Goal: Find specific page/section: Find specific page/section

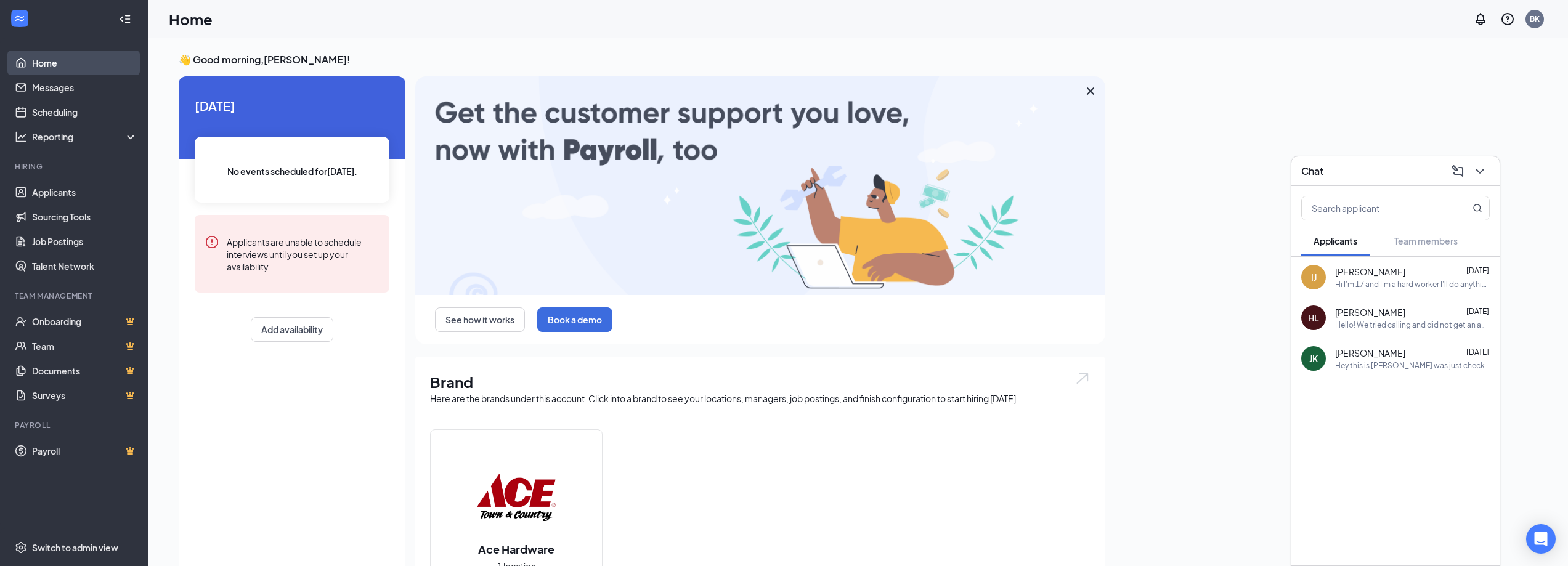
click at [32, 57] on link "Home" at bounding box center [84, 63] width 105 height 25
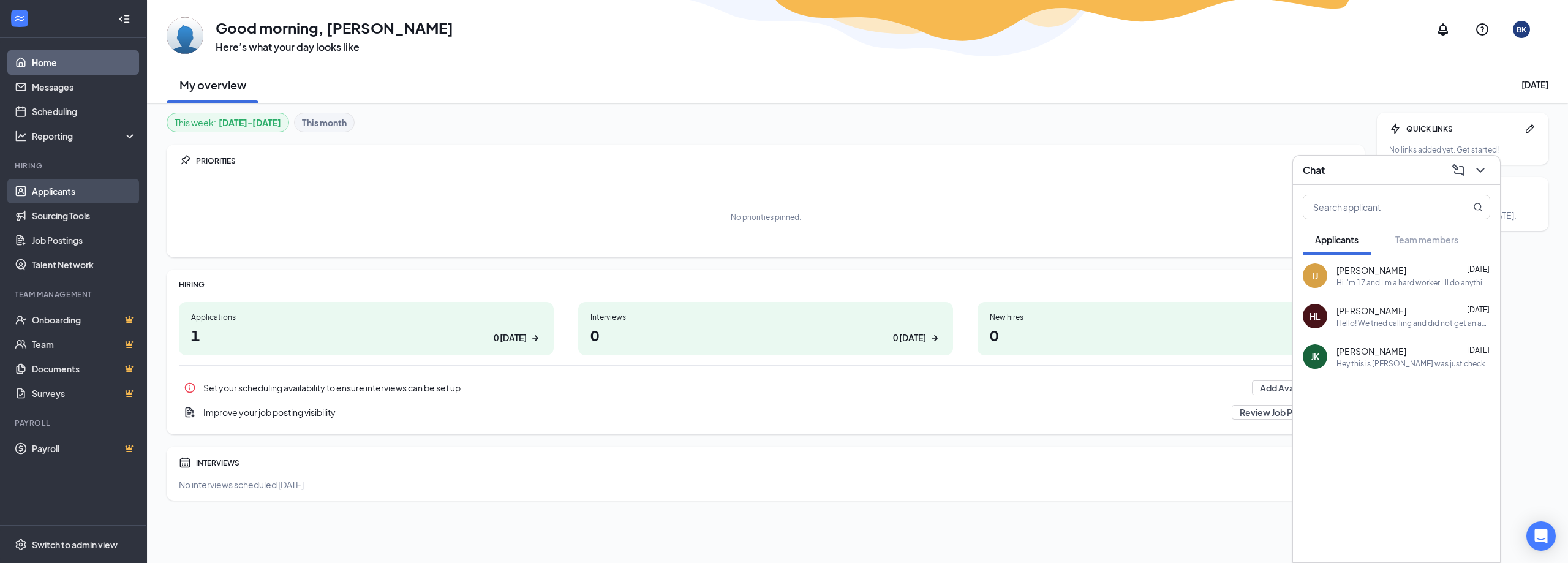
click at [42, 189] on link "Applicants" at bounding box center [84, 191] width 105 height 25
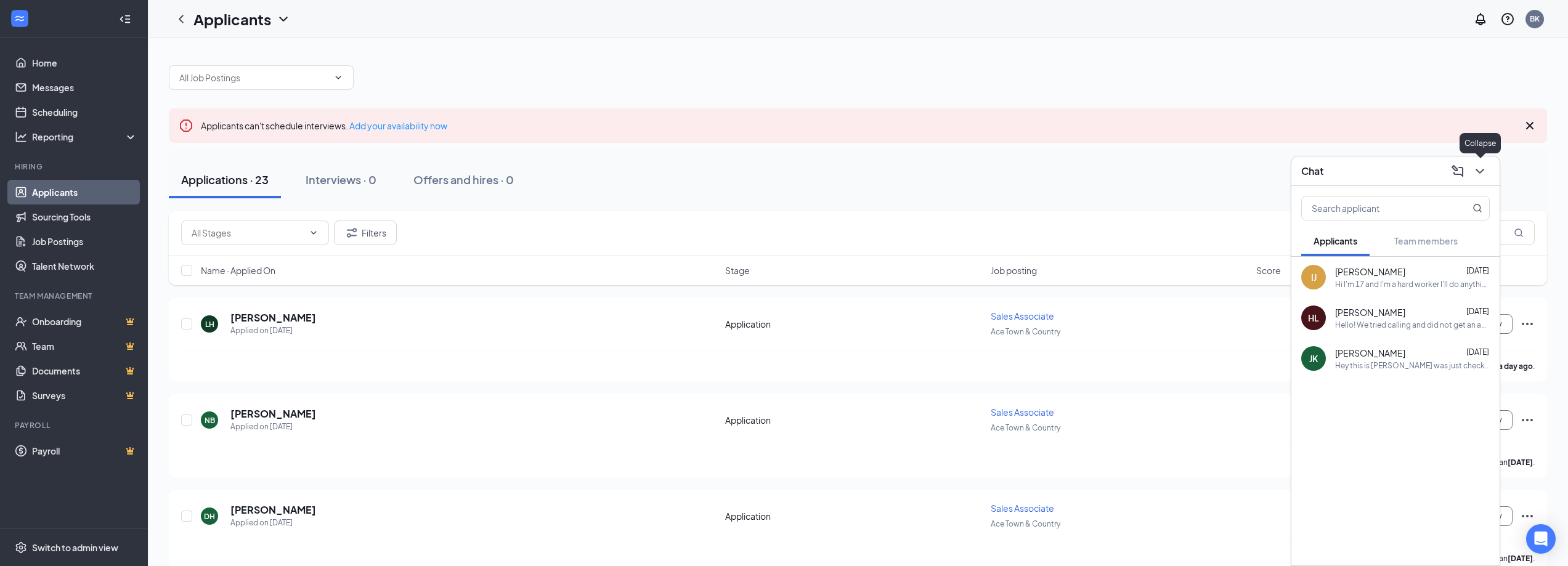
click at [1478, 165] on icon "ChevronDown" at bounding box center [1480, 171] width 15 height 15
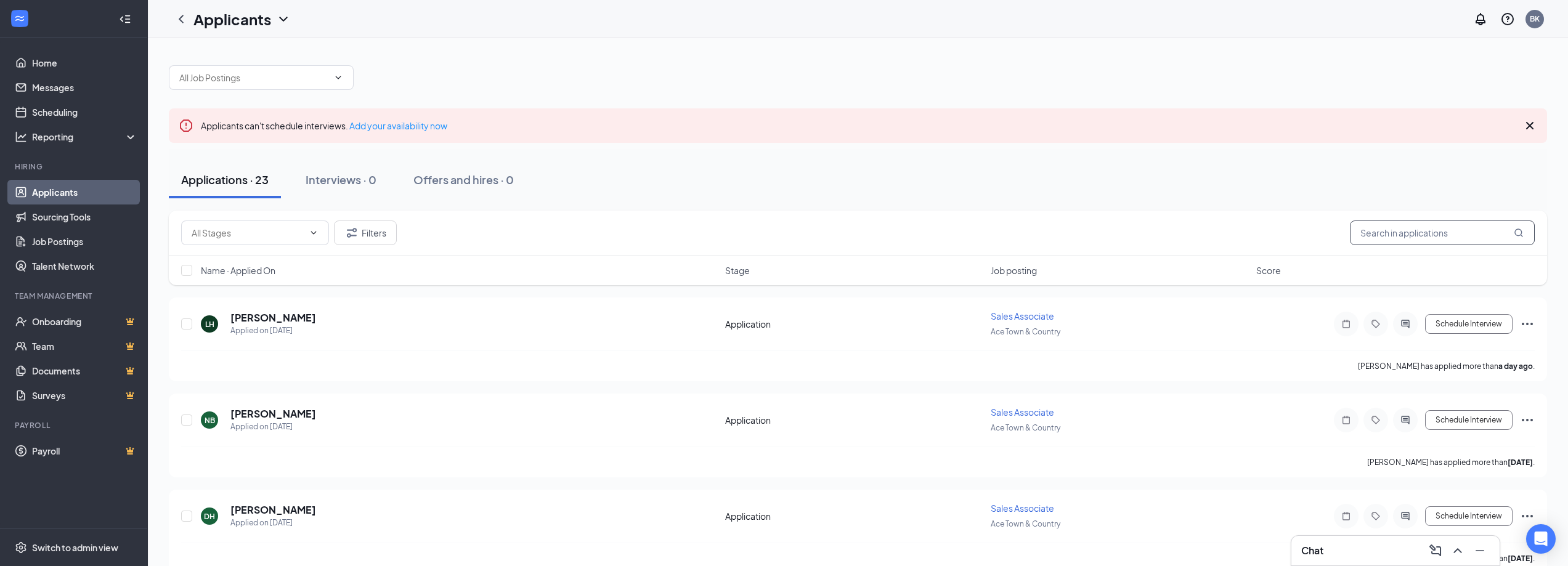
click at [1446, 234] on input "text" at bounding box center [1442, 233] width 185 height 25
type input "W"
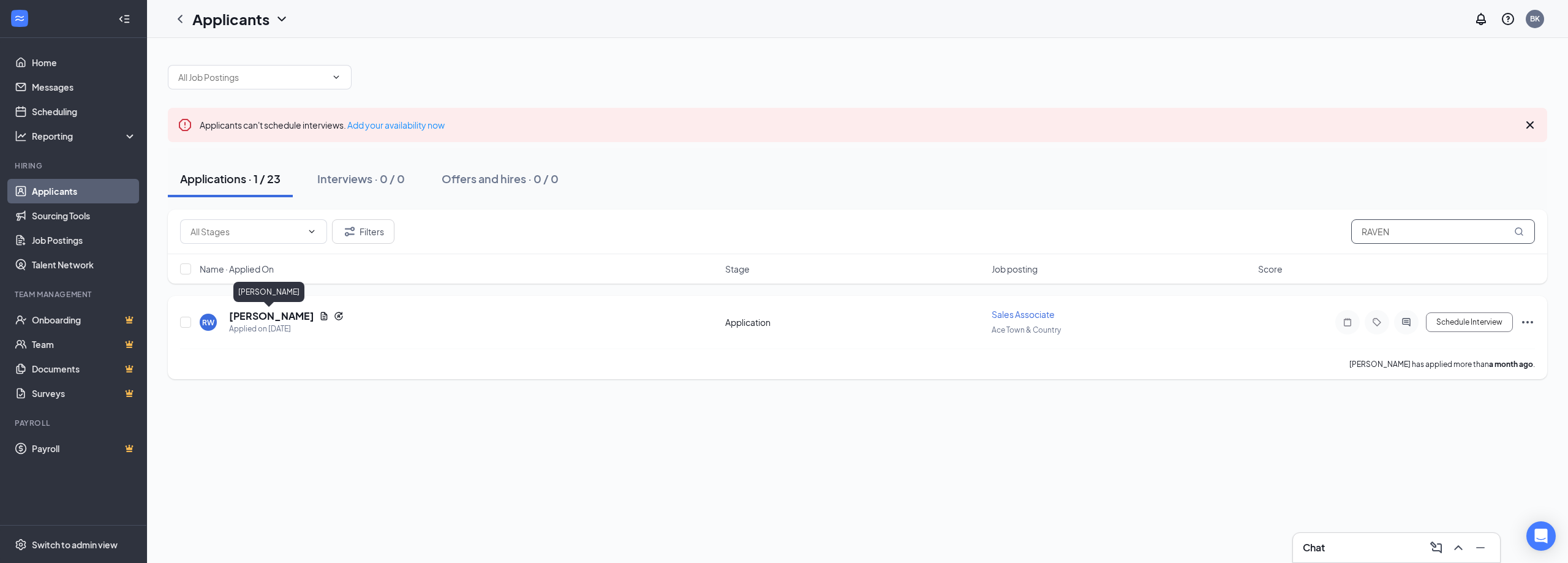
type input "RAVEN"
click at [253, 317] on h5 "[PERSON_NAME]" at bounding box center [272, 315] width 85 height 13
